Goal: Information Seeking & Learning: Find specific fact

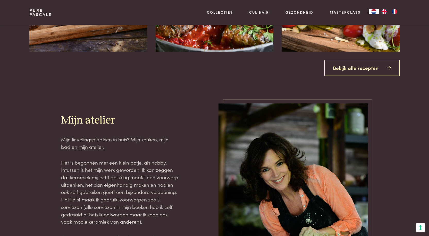
scroll to position [773, 0]
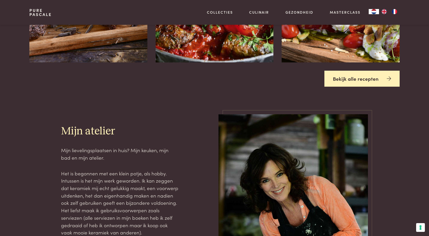
click at [360, 78] on link "Bekijk alle recepten" at bounding box center [362, 79] width 75 height 16
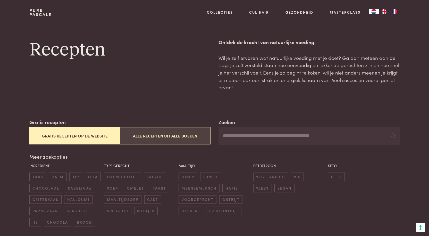
click at [199, 135] on button "Alle recepten uit alle boeken" at bounding box center [165, 135] width 91 height 17
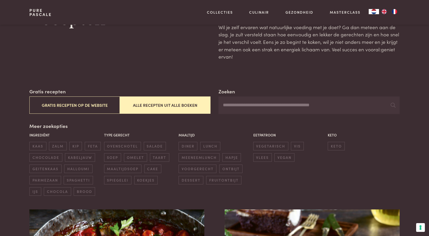
scroll to position [19, 0]
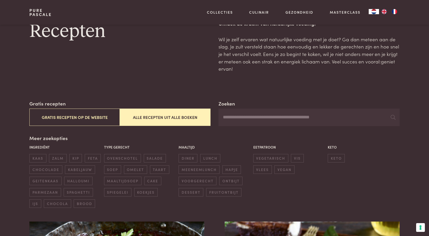
click at [239, 120] on input "Zoeken" at bounding box center [309, 118] width 181 height 18
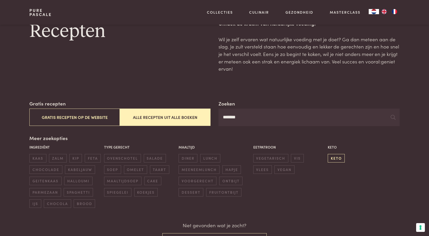
type input "*******"
click at [338, 158] on span "keto" at bounding box center [336, 158] width 17 height 9
